Goal: Transaction & Acquisition: Purchase product/service

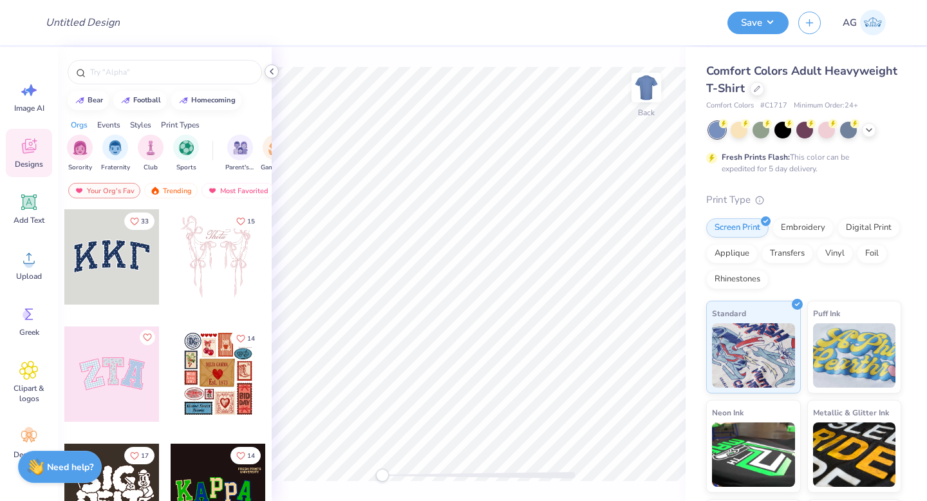
click at [272, 71] on icon at bounding box center [271, 71] width 10 height 10
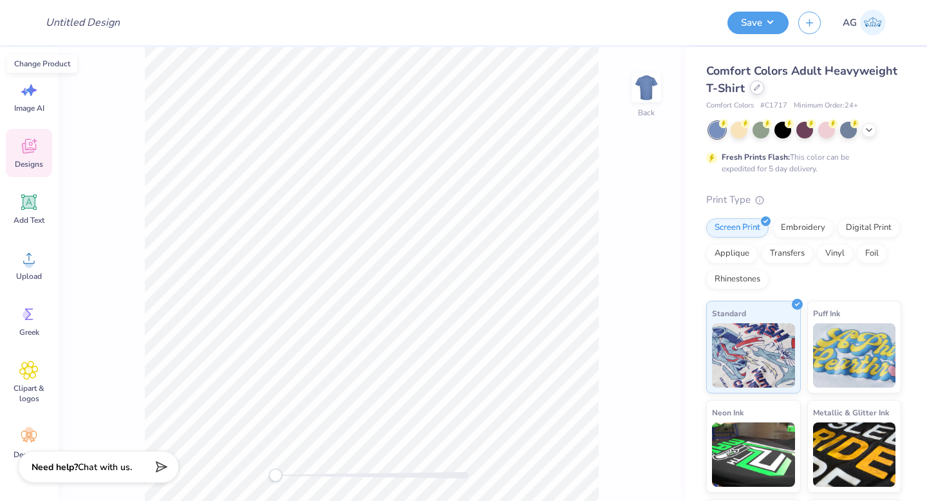
click at [760, 86] on icon at bounding box center [756, 87] width 5 height 5
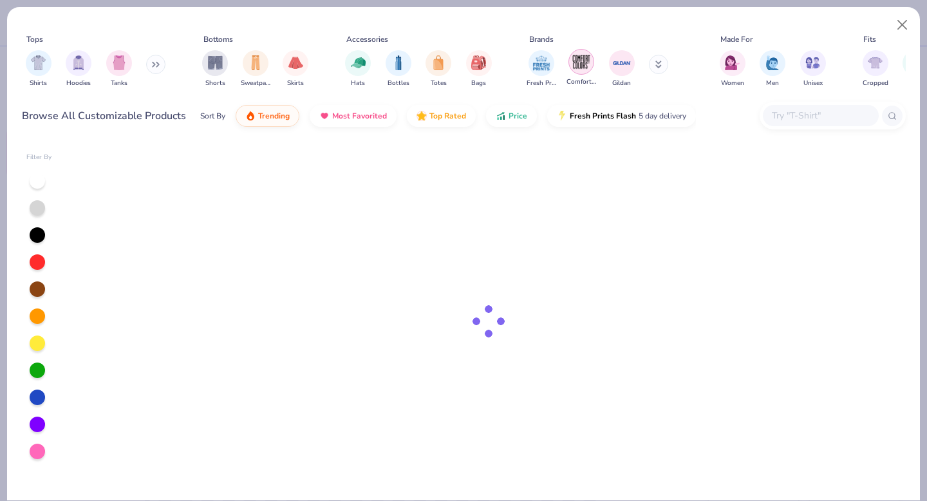
click at [581, 64] on img "filter for Comfort Colors" at bounding box center [581, 61] width 19 height 19
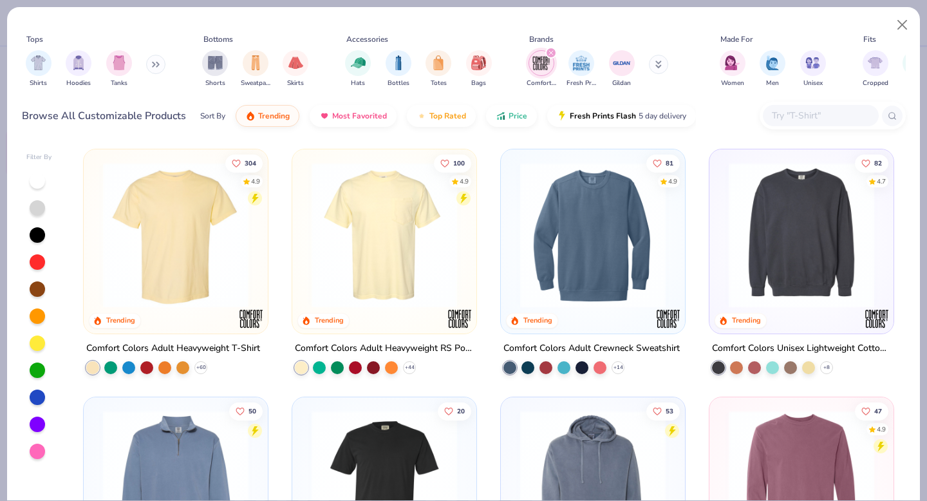
click at [381, 250] on img at bounding box center [384, 234] width 158 height 145
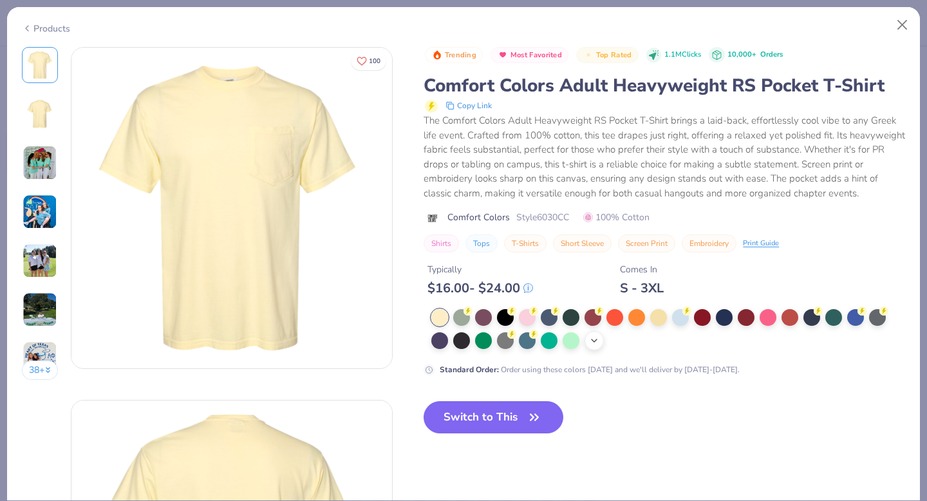
click at [595, 342] on polyline at bounding box center [594, 340] width 5 height 3
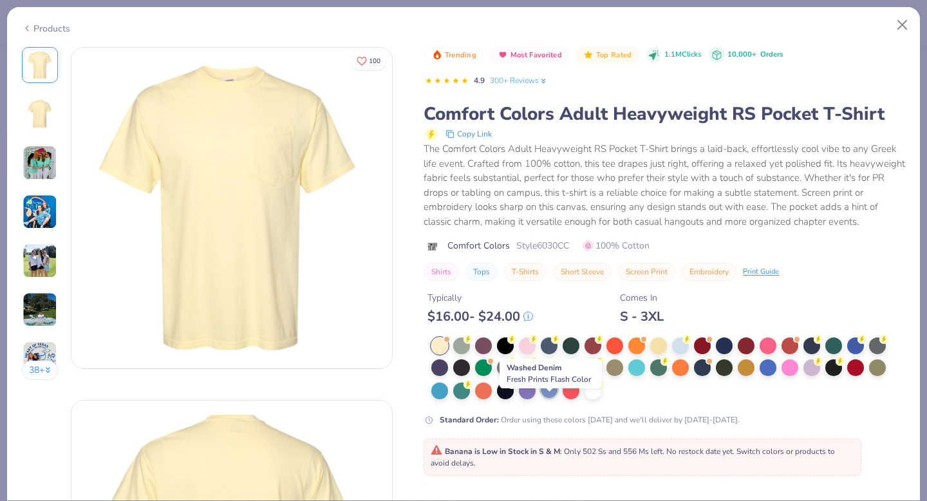
click at [548, 398] on div at bounding box center [549, 389] width 17 height 17
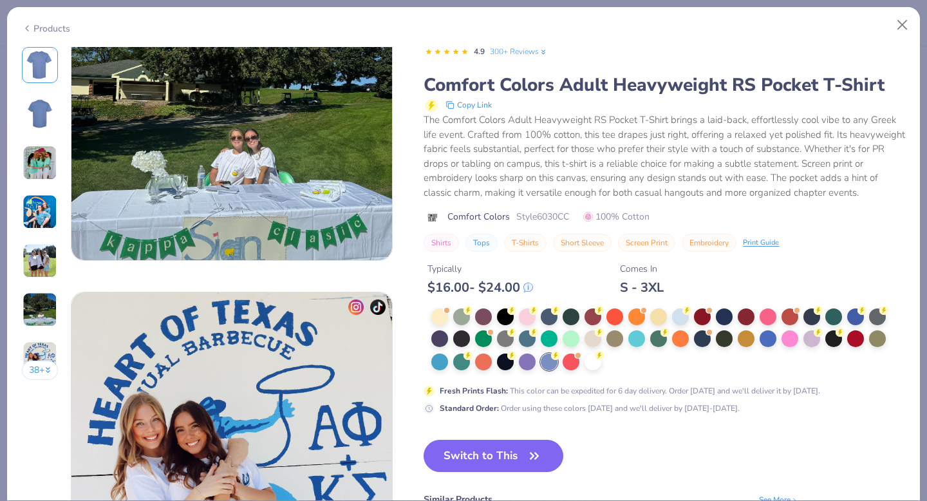
scroll to position [1910, 0]
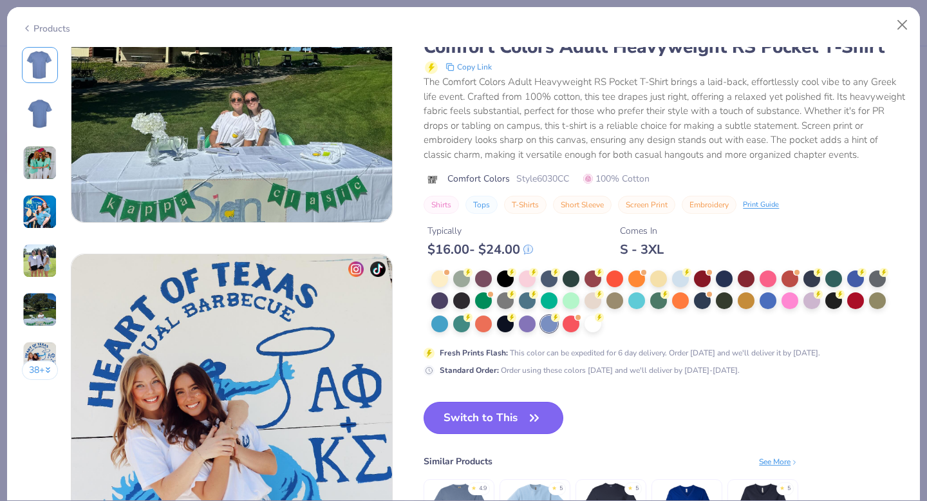
click at [505, 424] on button "Switch to This" at bounding box center [494, 418] width 140 height 32
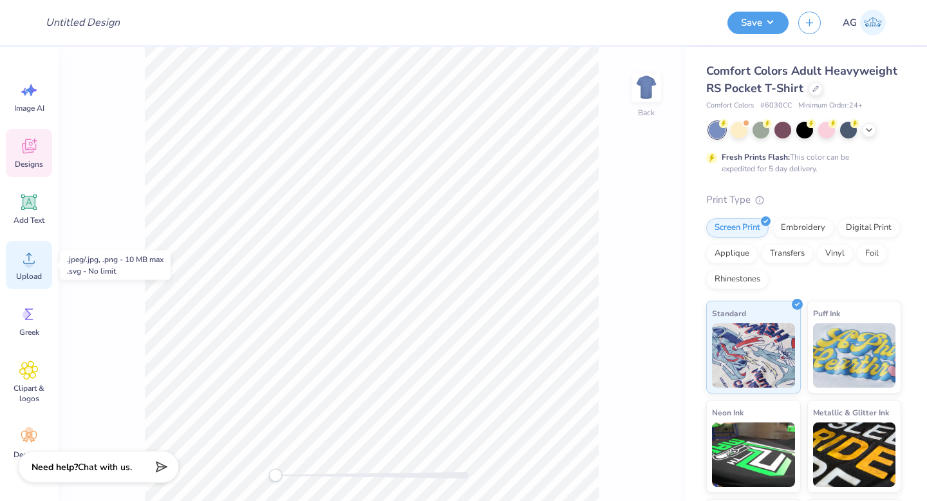
click at [26, 259] on circle at bounding box center [28, 263] width 9 height 9
click at [30, 255] on icon at bounding box center [28, 257] width 19 height 19
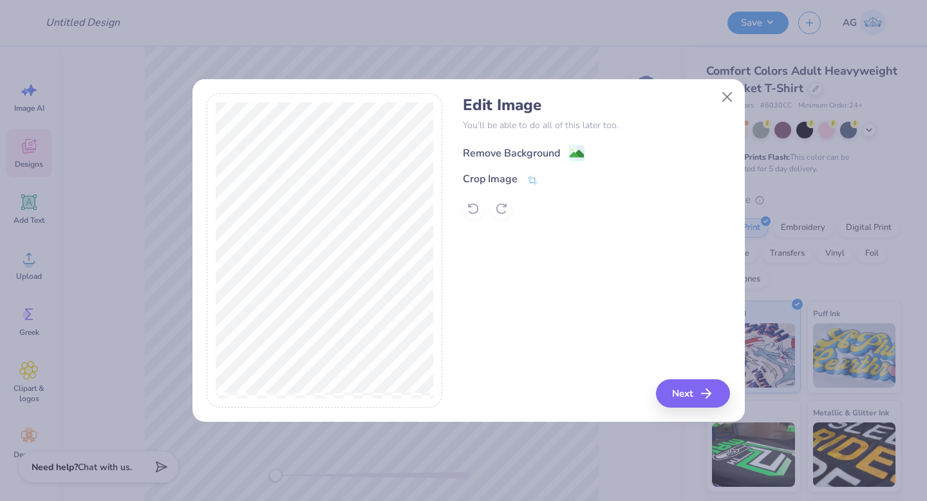
click at [499, 147] on div "Remove Background" at bounding box center [511, 152] width 97 height 15
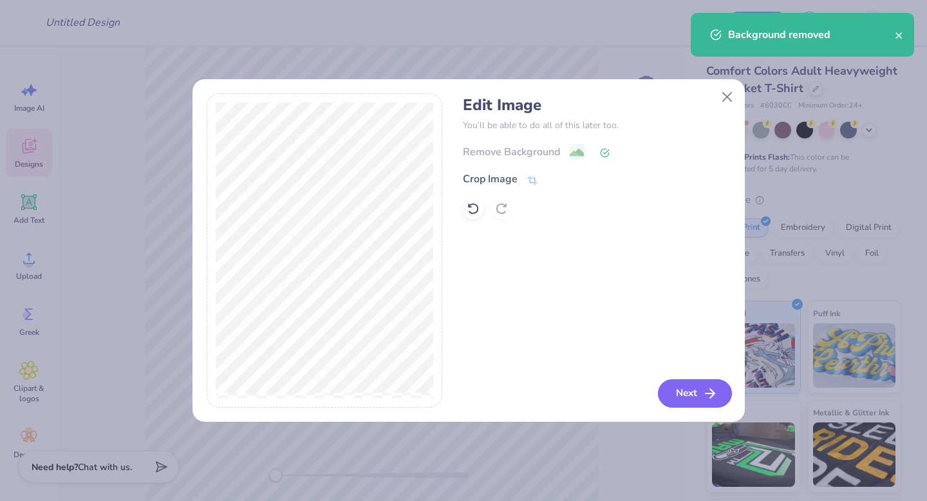
click at [687, 393] on button "Next" at bounding box center [695, 393] width 74 height 28
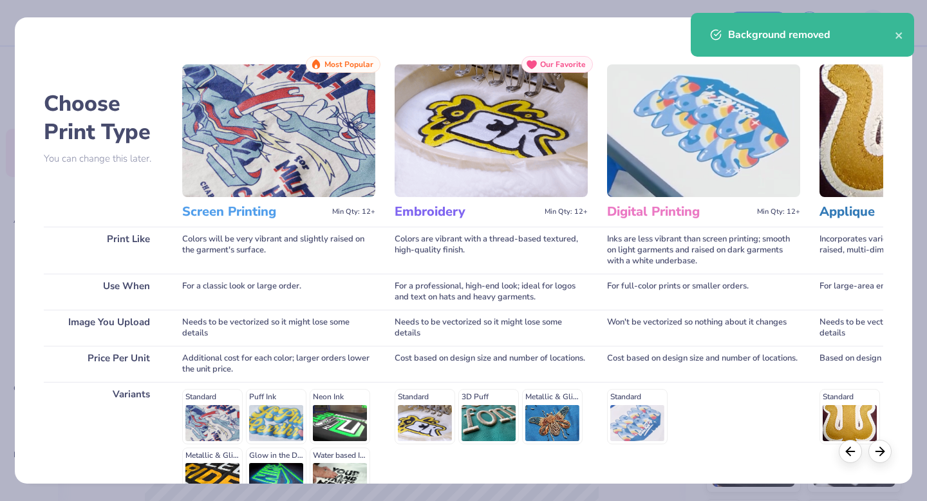
scroll to position [141, 0]
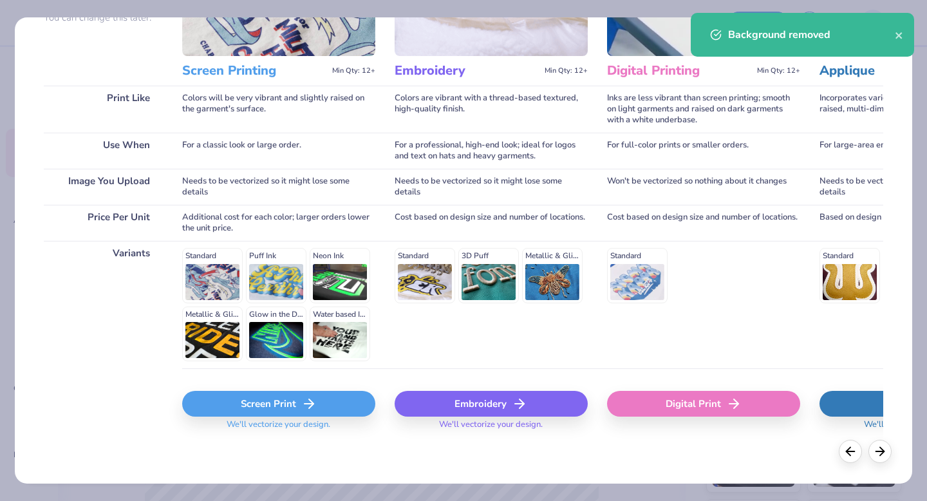
click at [303, 406] on icon at bounding box center [308, 403] width 15 height 15
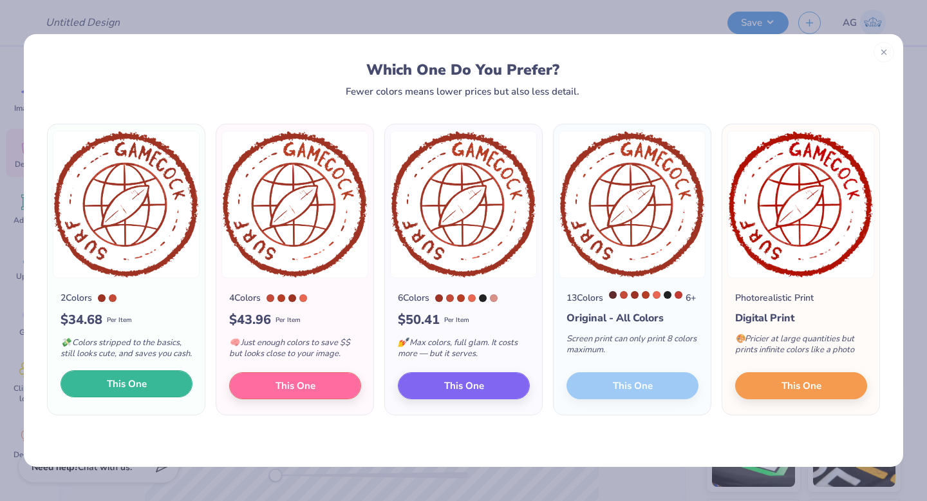
click at [152, 393] on button "This One" at bounding box center [127, 383] width 132 height 27
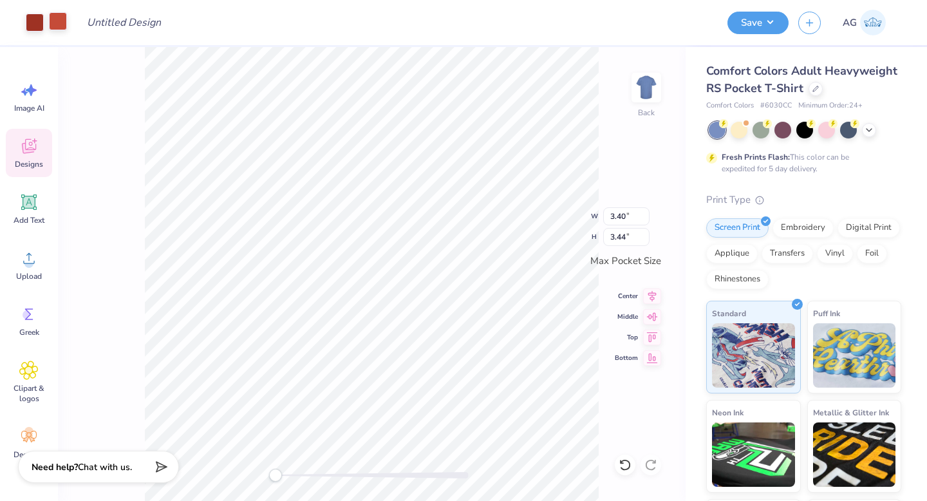
click at [62, 23] on div at bounding box center [58, 21] width 18 height 18
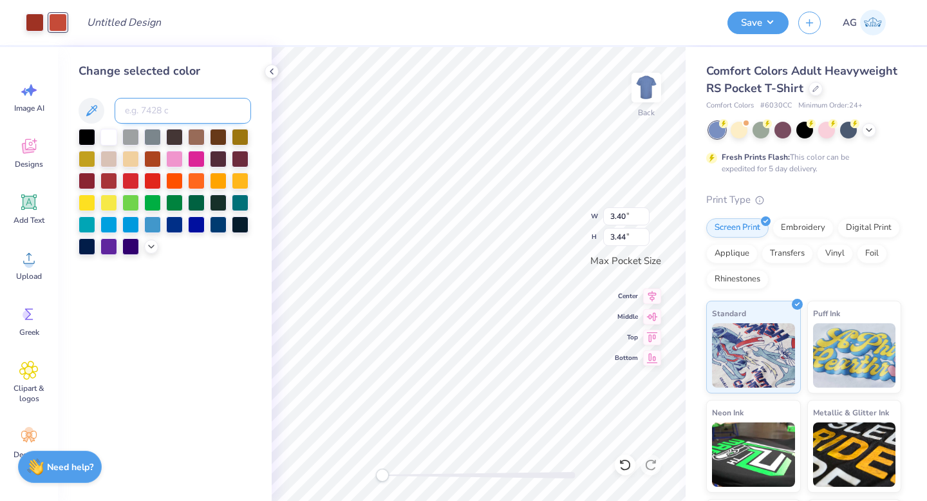
click at [144, 106] on input at bounding box center [183, 111] width 136 height 26
type input "484"
click at [271, 69] on icon at bounding box center [271, 71] width 10 height 10
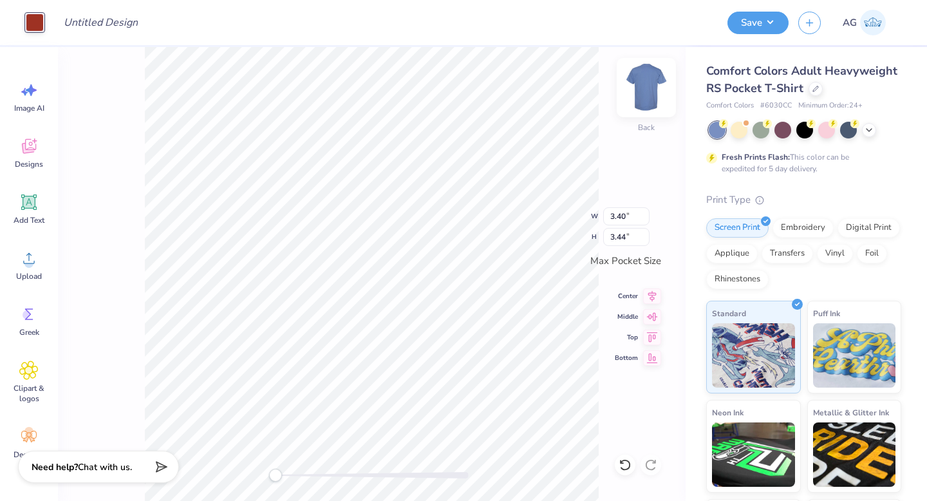
click at [652, 85] on img at bounding box center [646, 87] width 51 height 51
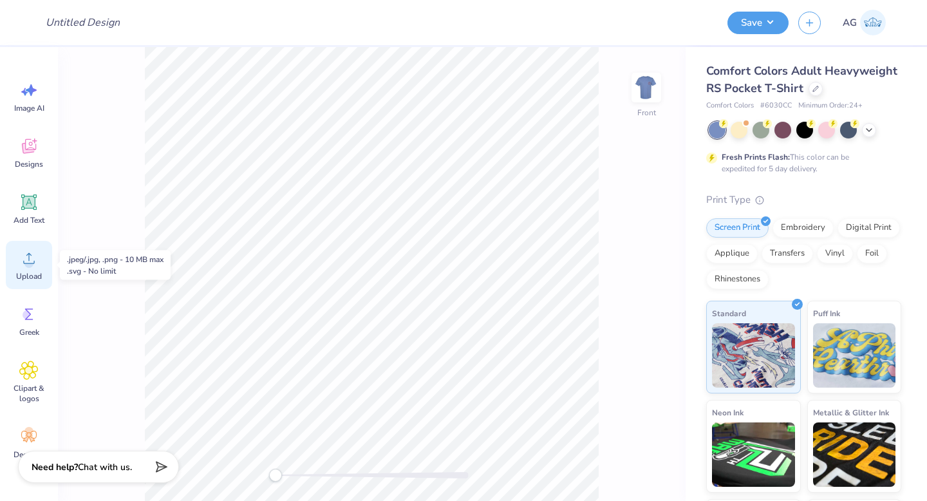
click at [30, 266] on circle at bounding box center [28, 263] width 9 height 9
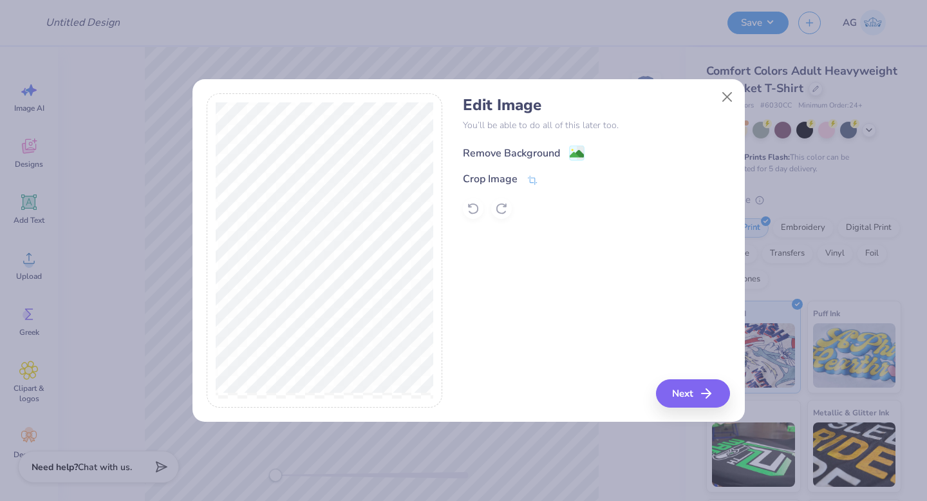
click at [525, 147] on div "Remove Background" at bounding box center [511, 152] width 97 height 15
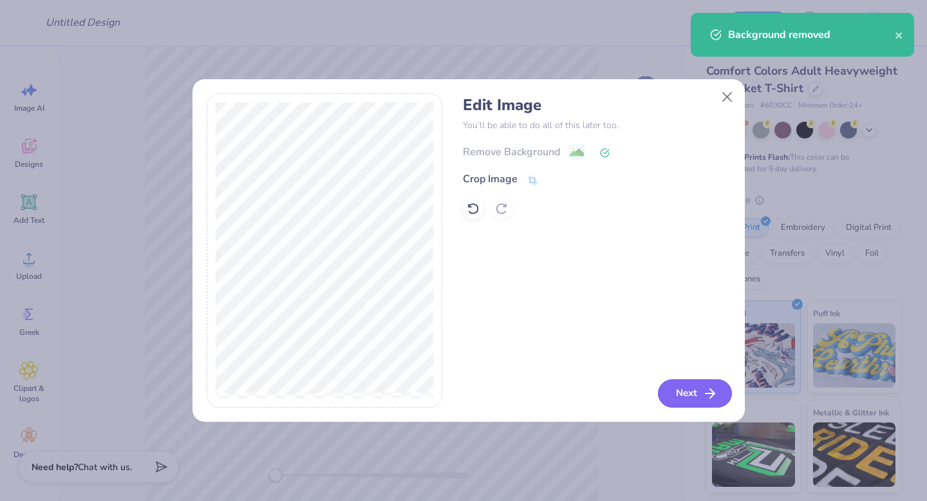
click at [696, 398] on button "Next" at bounding box center [695, 393] width 74 height 28
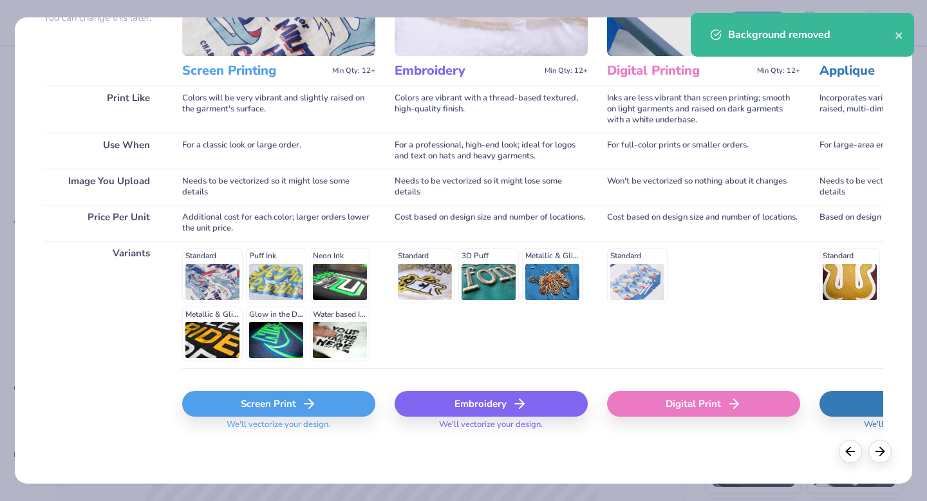
click at [277, 405] on div "Screen Print" at bounding box center [278, 404] width 193 height 26
